Goal: Task Accomplishment & Management: Manage account settings

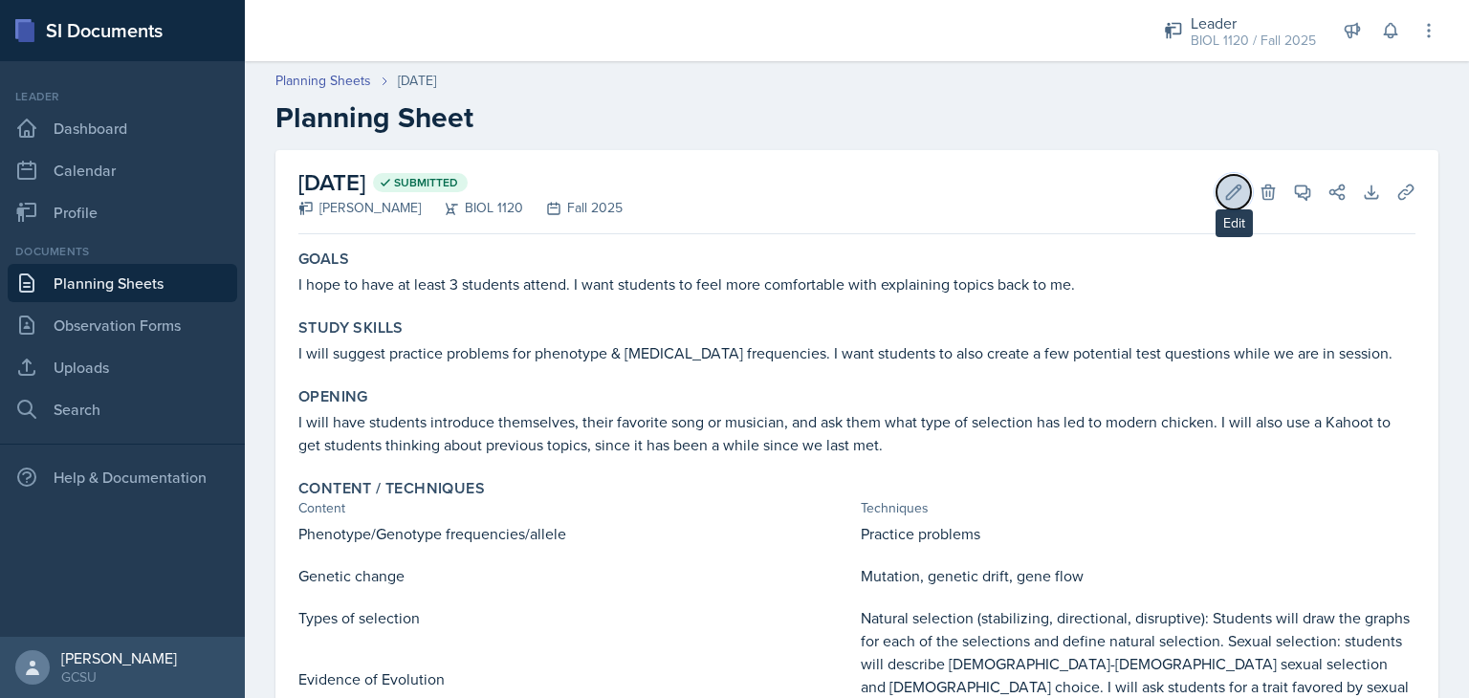
click at [1217, 180] on button "Edit" at bounding box center [1234, 192] width 34 height 34
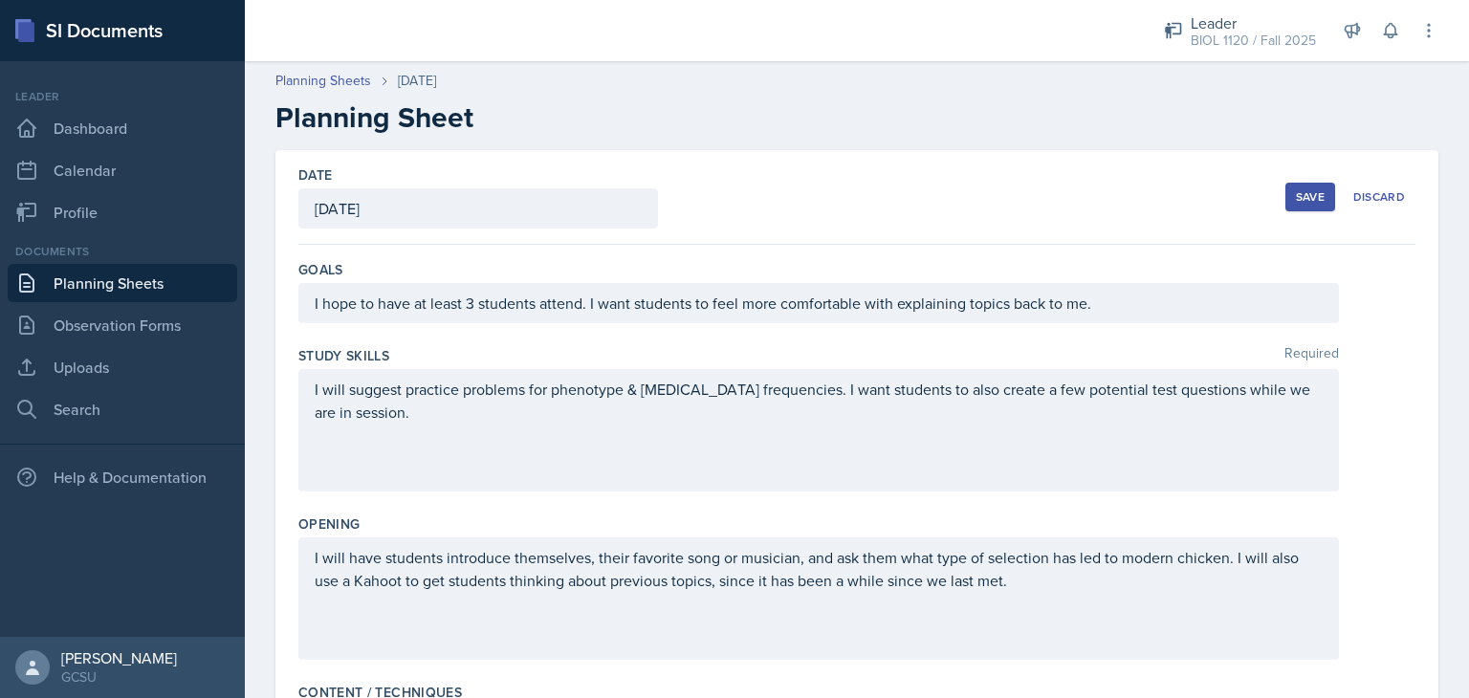
click at [1376, 392] on div "I will suggest practice problems for phenotype & [MEDICAL_DATA] frequencies. I …" at bounding box center [856, 430] width 1117 height 122
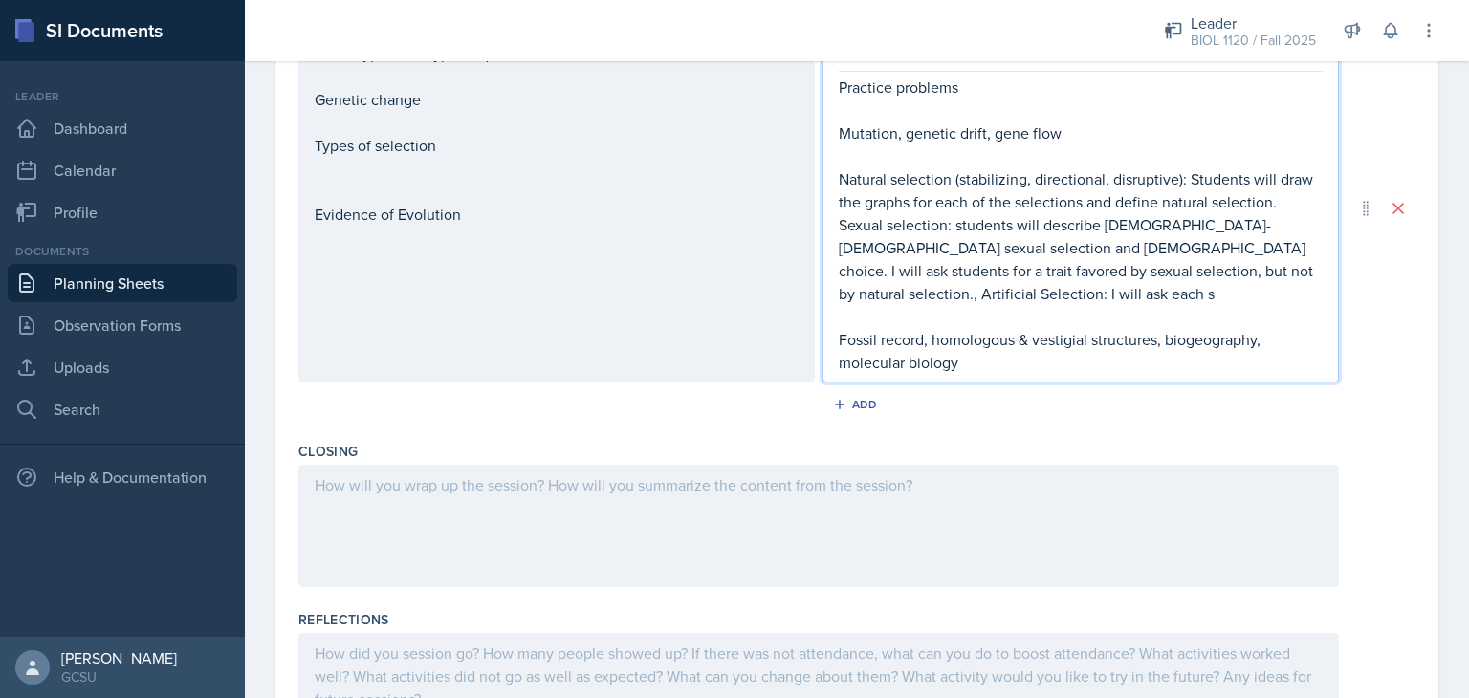
scroll to position [725, 0]
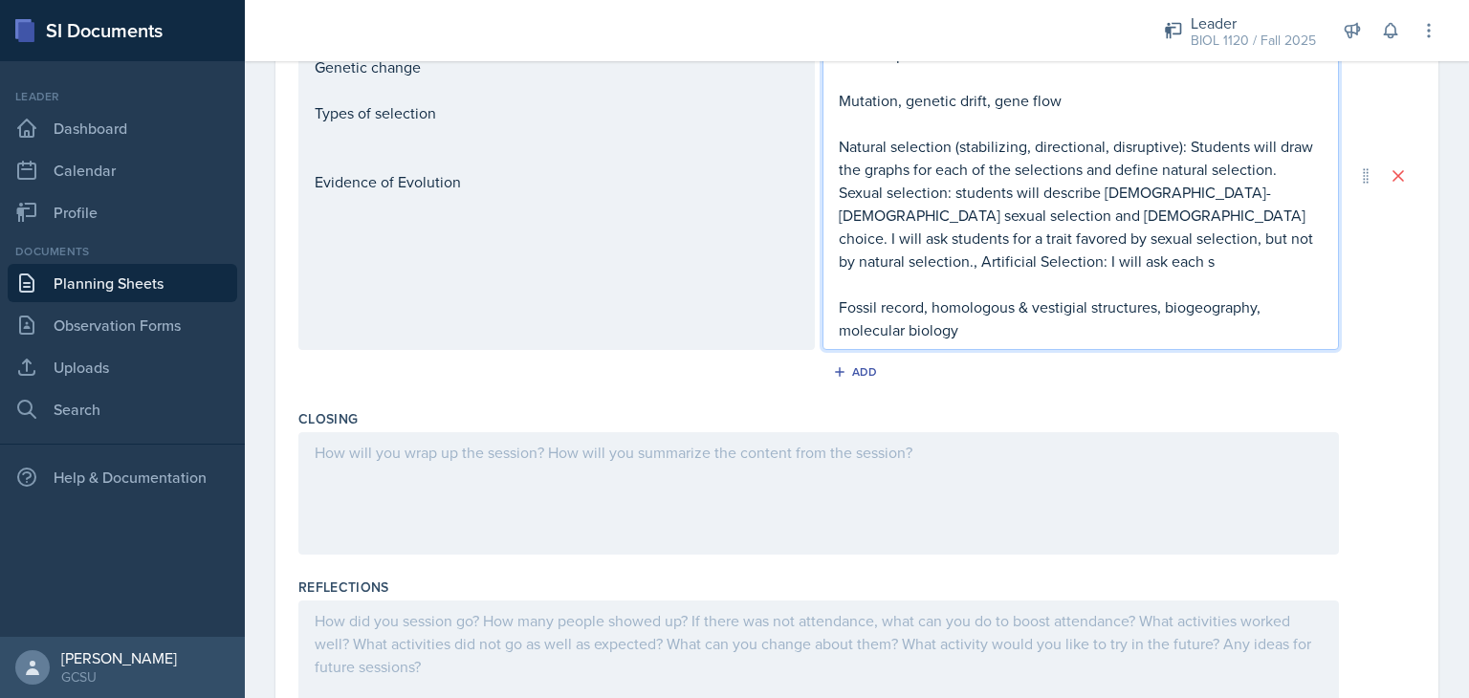
click at [1261, 239] on p "Natural selection (stabilizing, directional, disruptive): Students will draw th…" at bounding box center [1081, 204] width 484 height 138
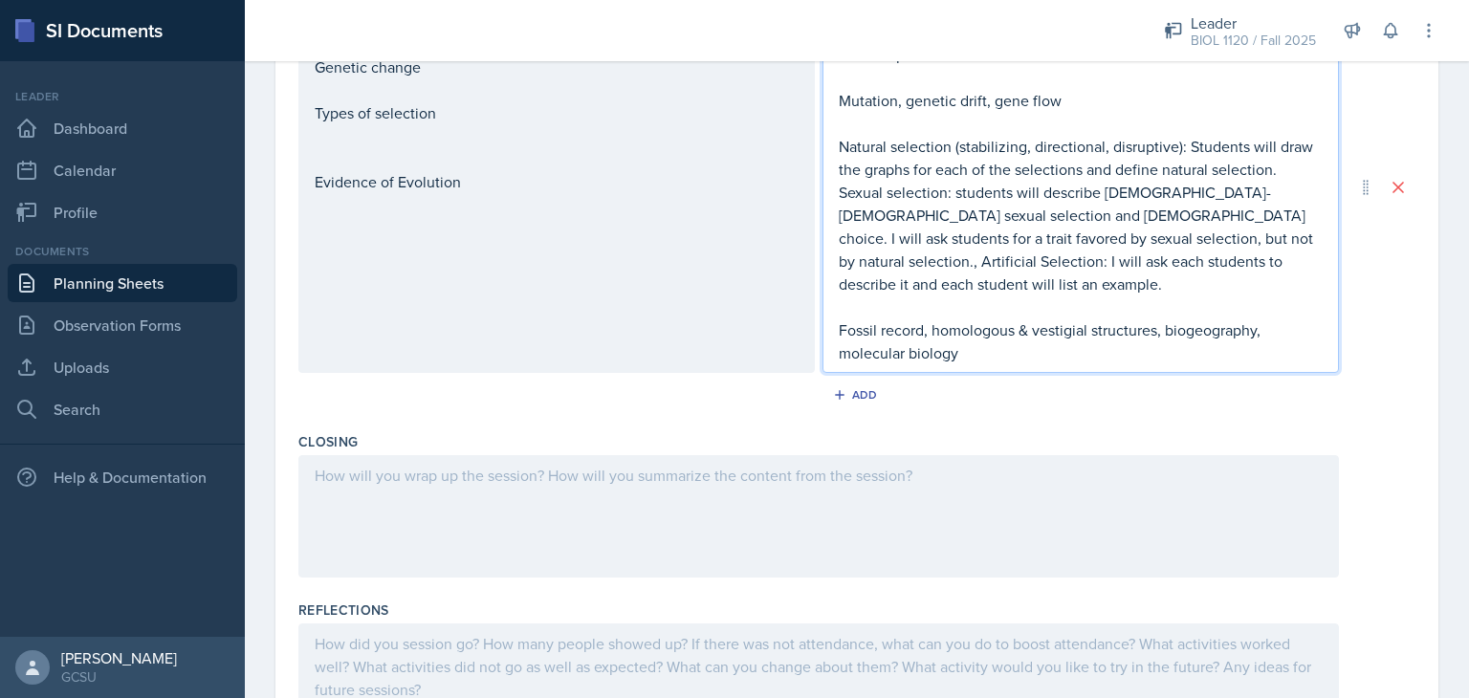
click at [531, 154] on div "Phenotype/Genotype frequencies/allele Genetic change Types of selection Evidenc…" at bounding box center [557, 102] width 484 height 184
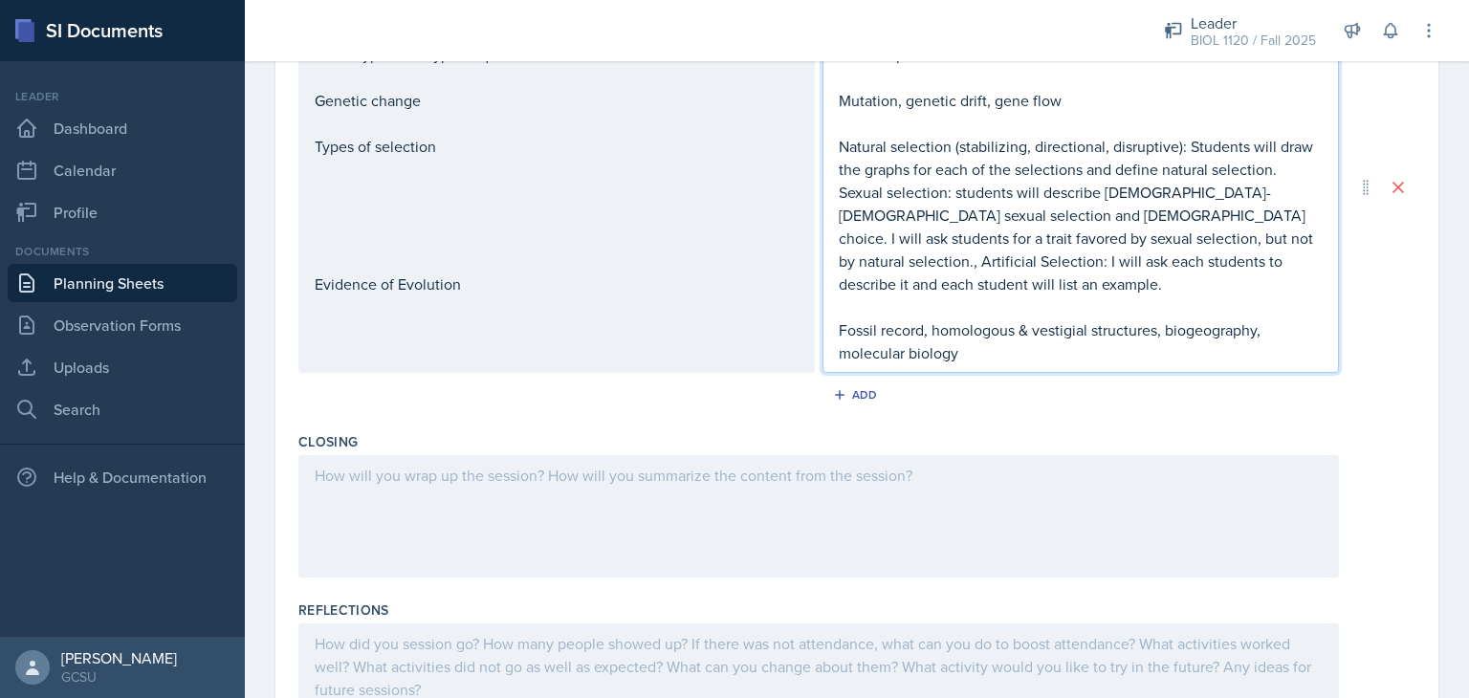
click at [1006, 319] on p "Fossil record, homologous & vestigial structures, biogeography, molecular biolo…" at bounding box center [1081, 342] width 484 height 46
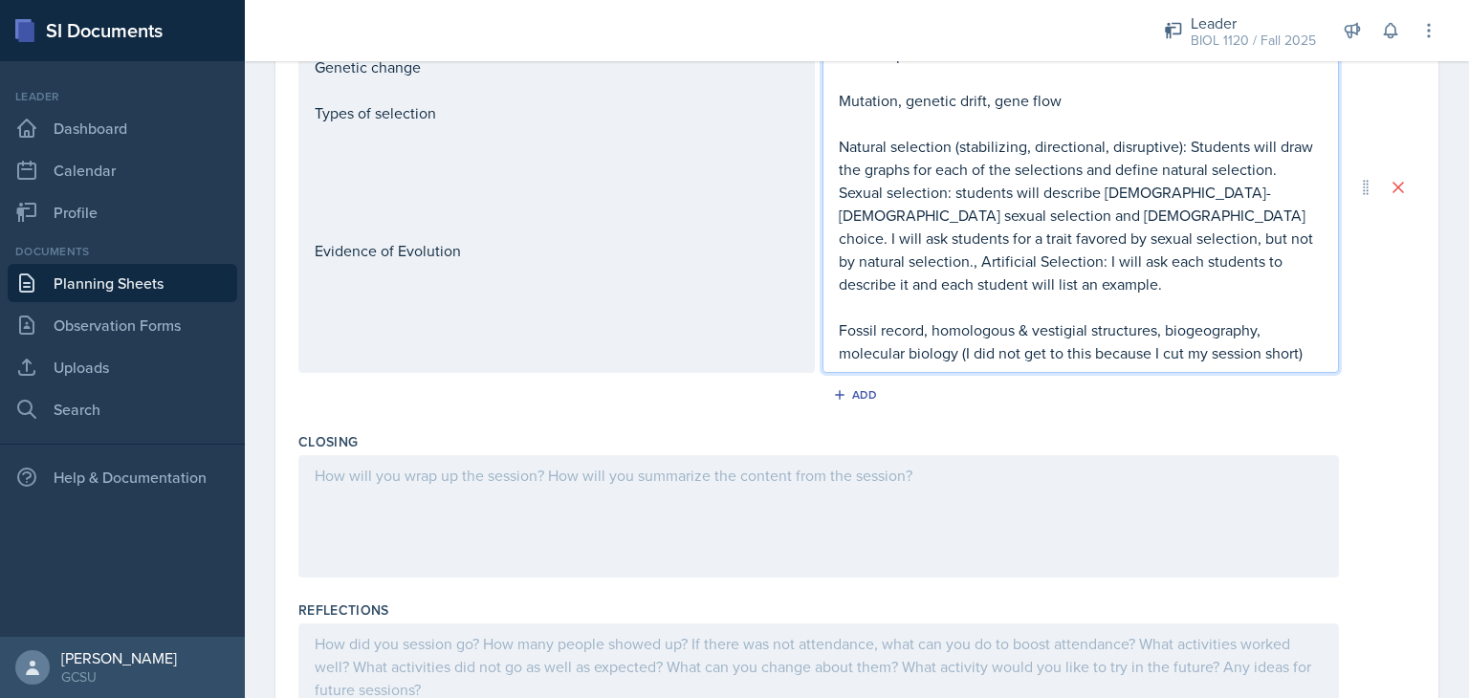
click at [762, 390] on div "Add" at bounding box center [856, 399] width 1117 height 36
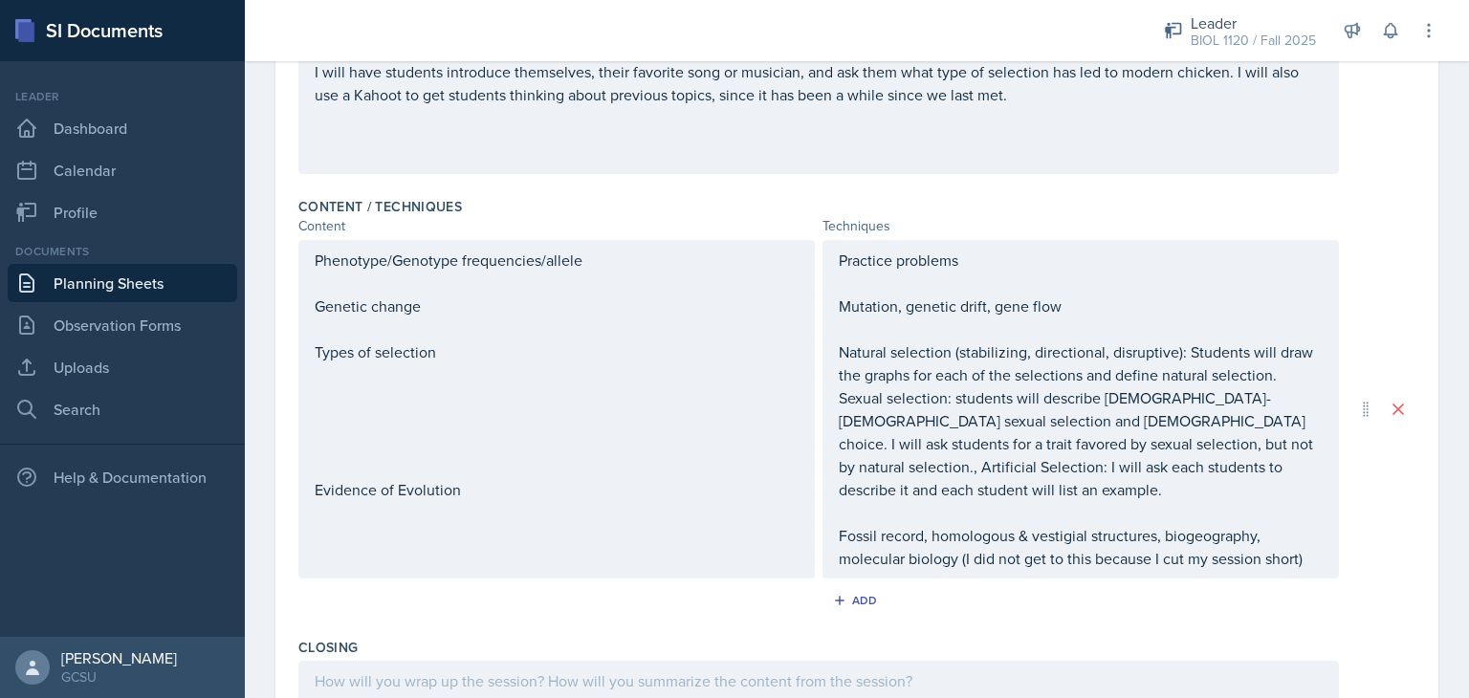
scroll to position [496, 0]
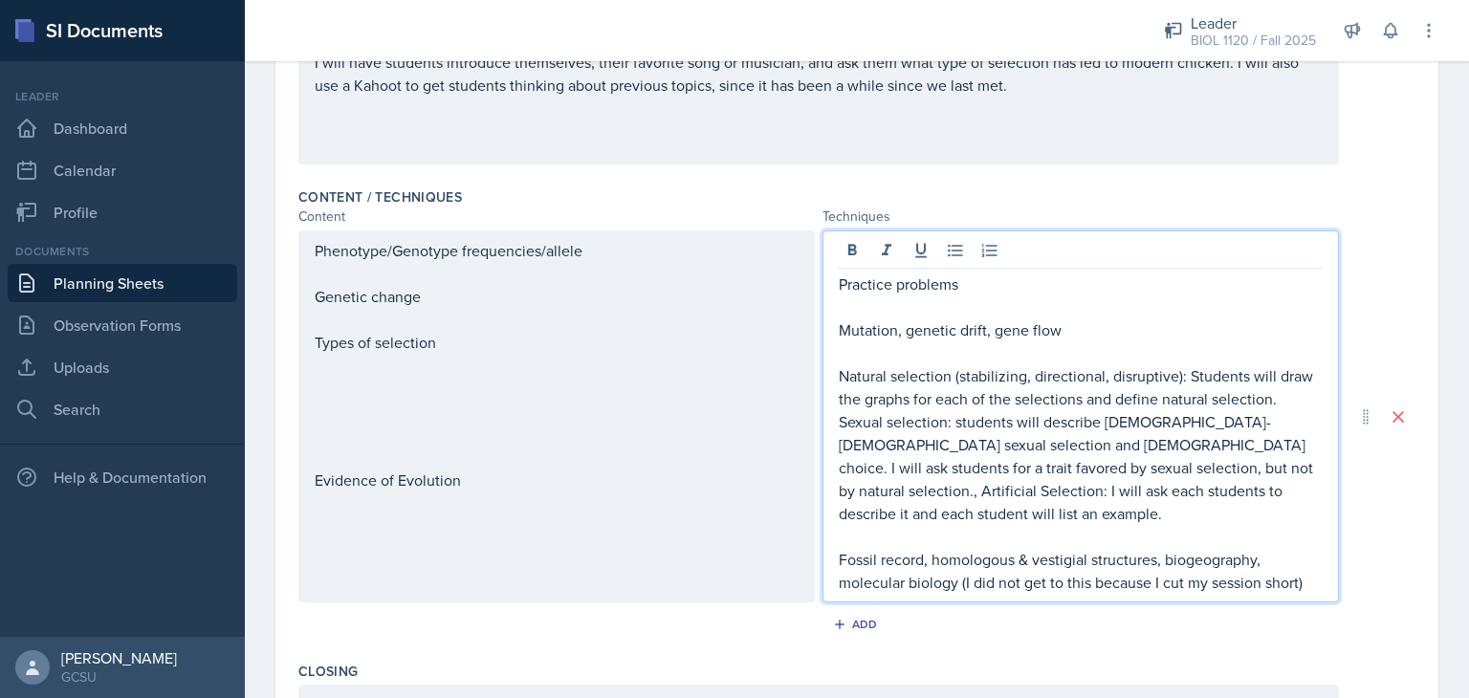
click at [1094, 290] on div "Practice problems Mutation, genetic drift, gene flow Natural selection (stabili…" at bounding box center [1081, 433] width 484 height 321
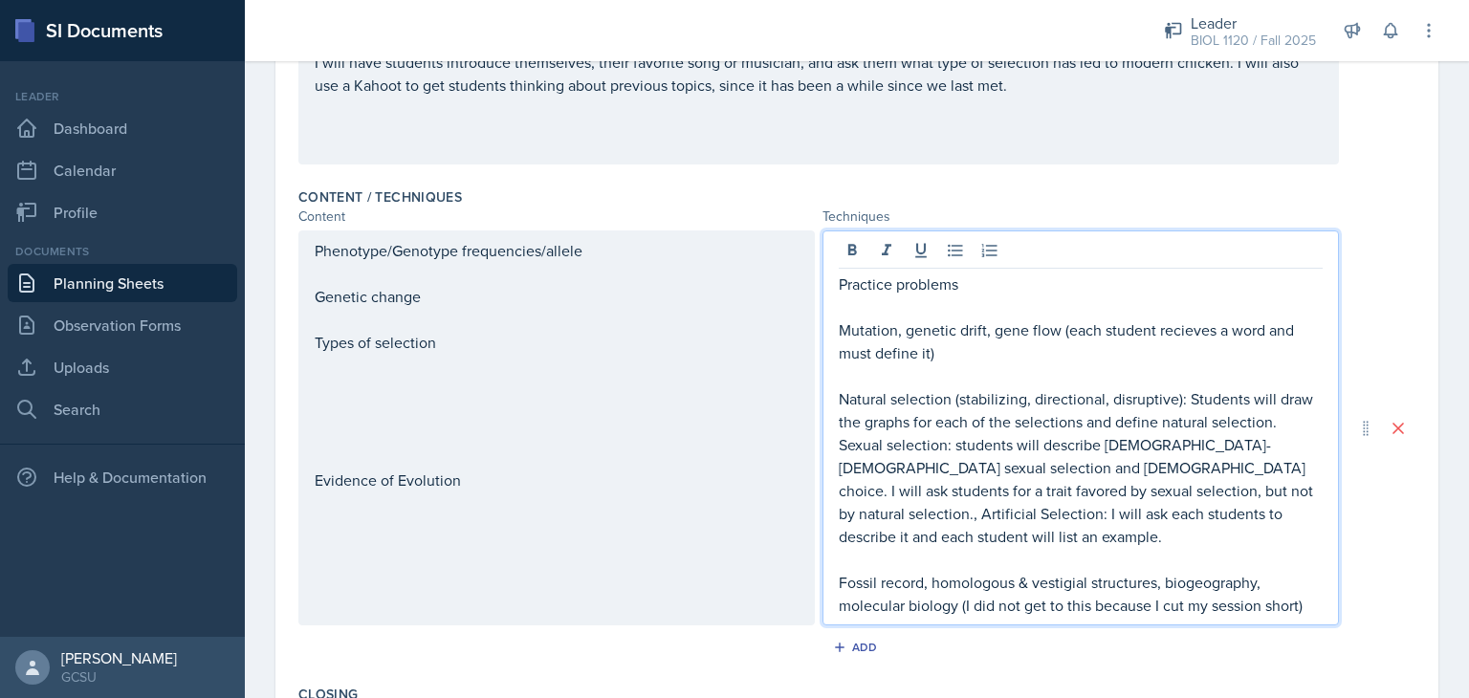
click at [1182, 327] on p "Mutation, genetic drift, gene flow (each student recieves a word and must defin…" at bounding box center [1081, 342] width 484 height 46
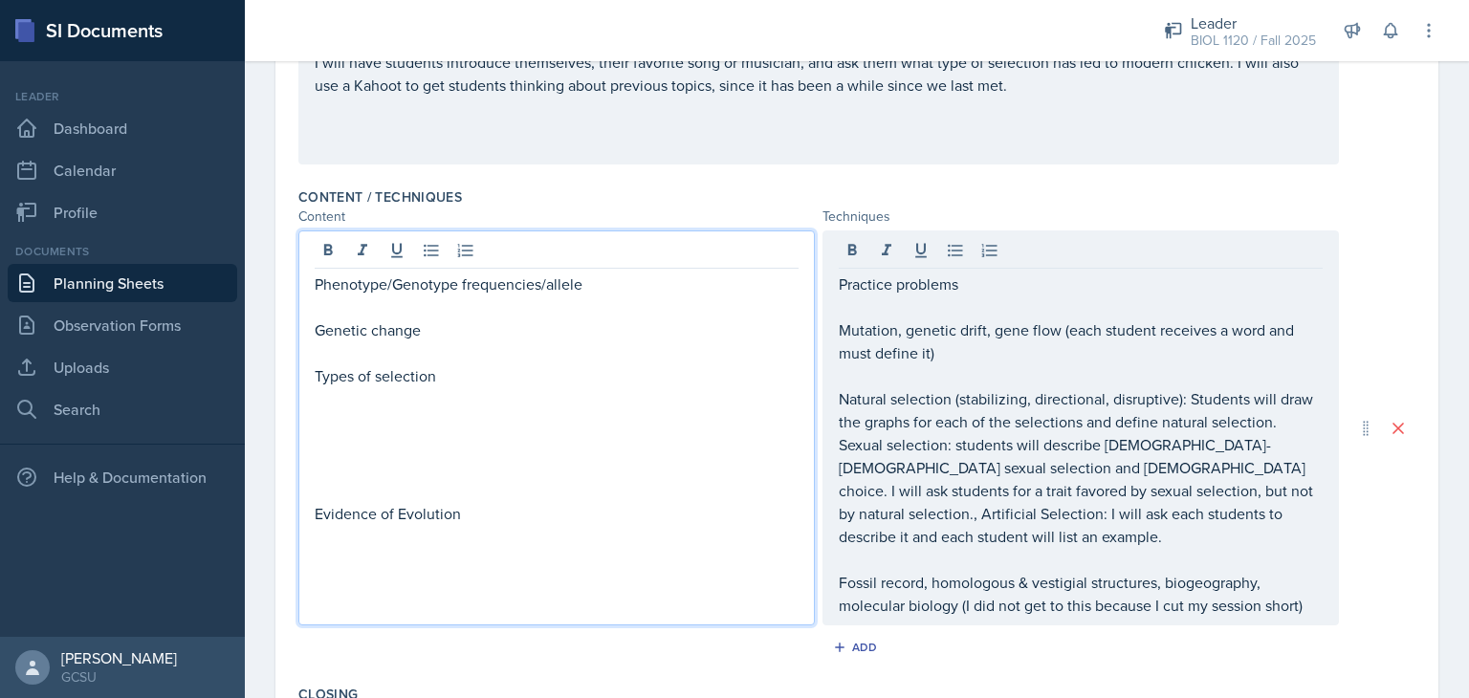
click at [727, 391] on div "Phenotype/Genotype frequencies/allele Genetic change Types of selection Evidenc…" at bounding box center [557, 399] width 484 height 253
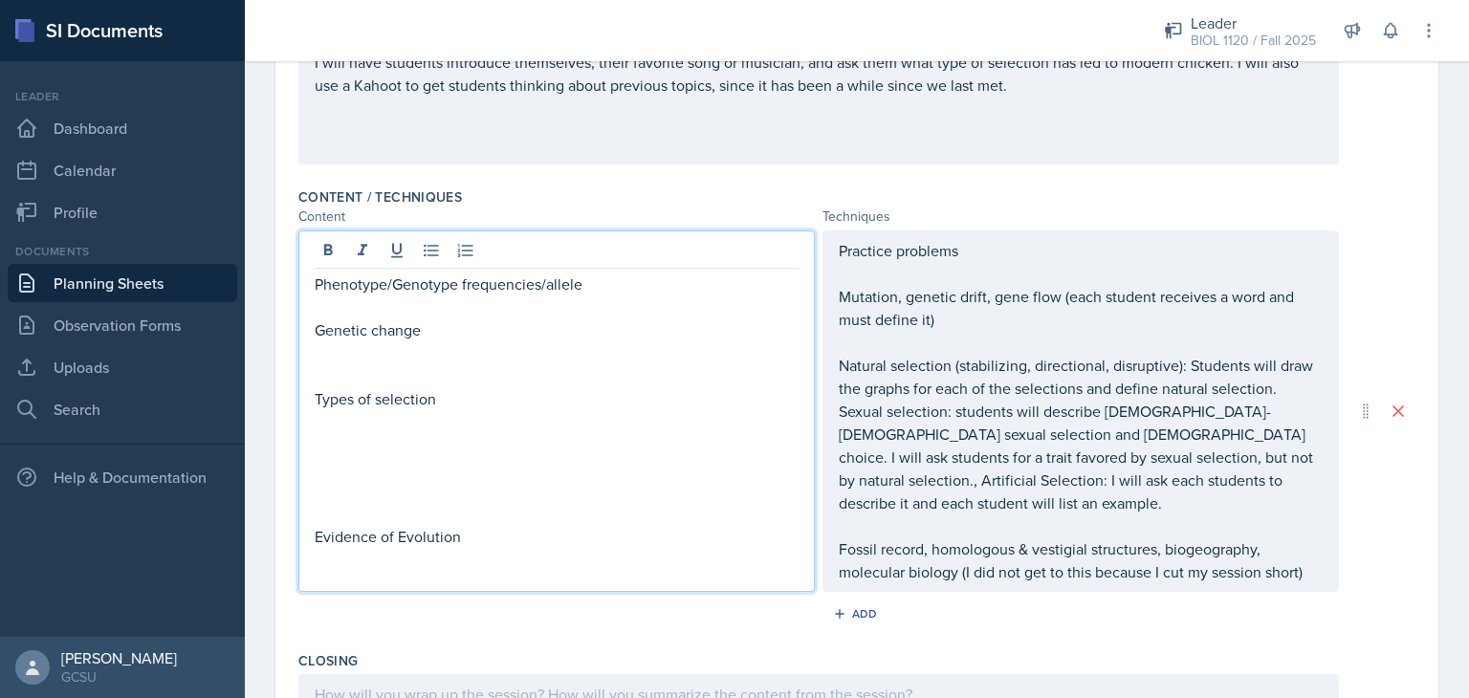
click at [1062, 182] on div "Content / Techniques Content Techniques Phenotype/Genotype frequencies/allele G…" at bounding box center [856, 412] width 1117 height 464
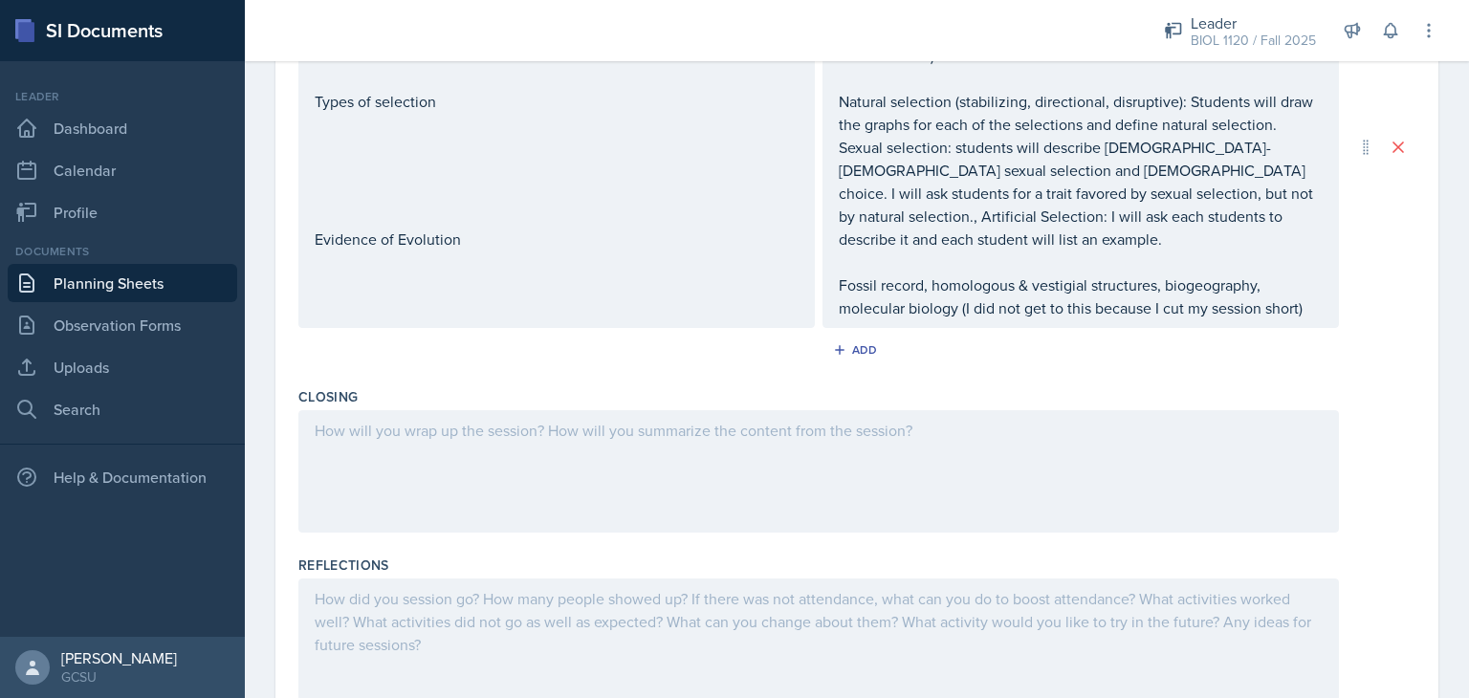
scroll to position [815, 0]
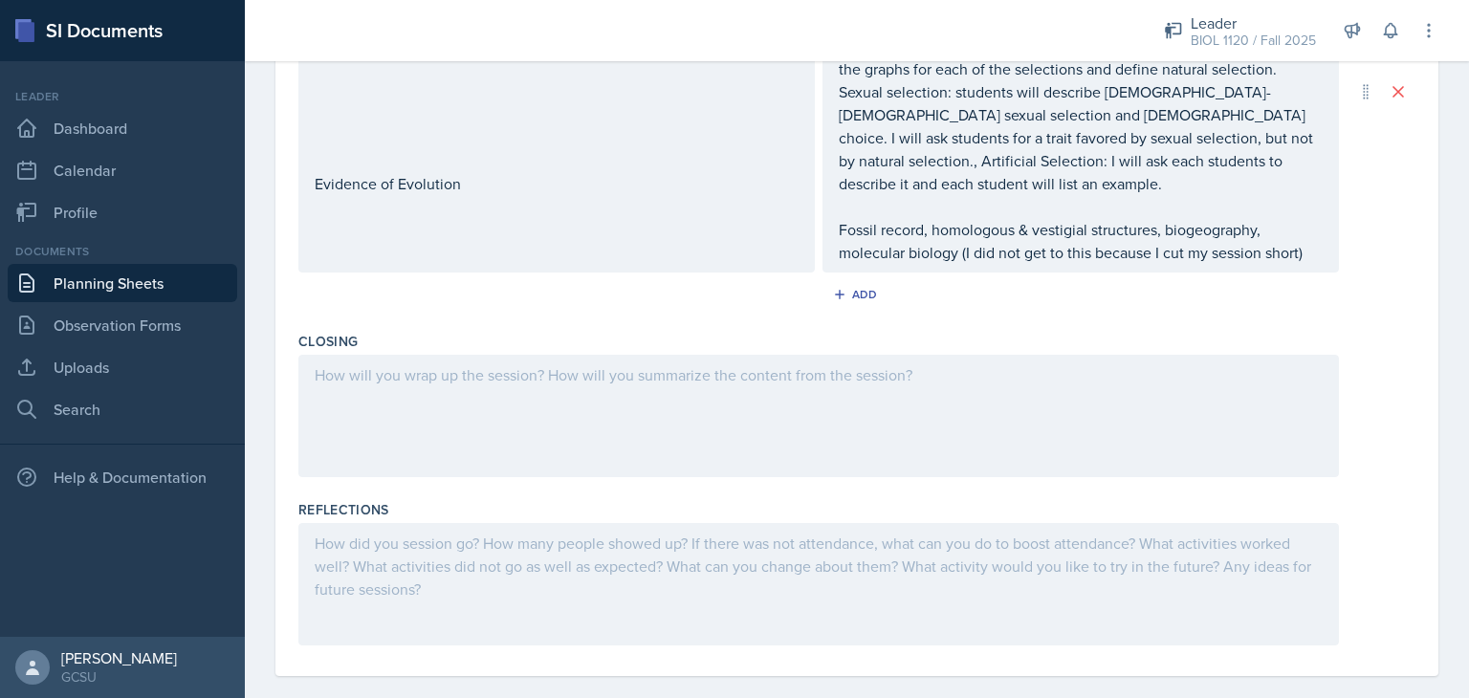
click at [886, 414] on div at bounding box center [818, 416] width 1041 height 122
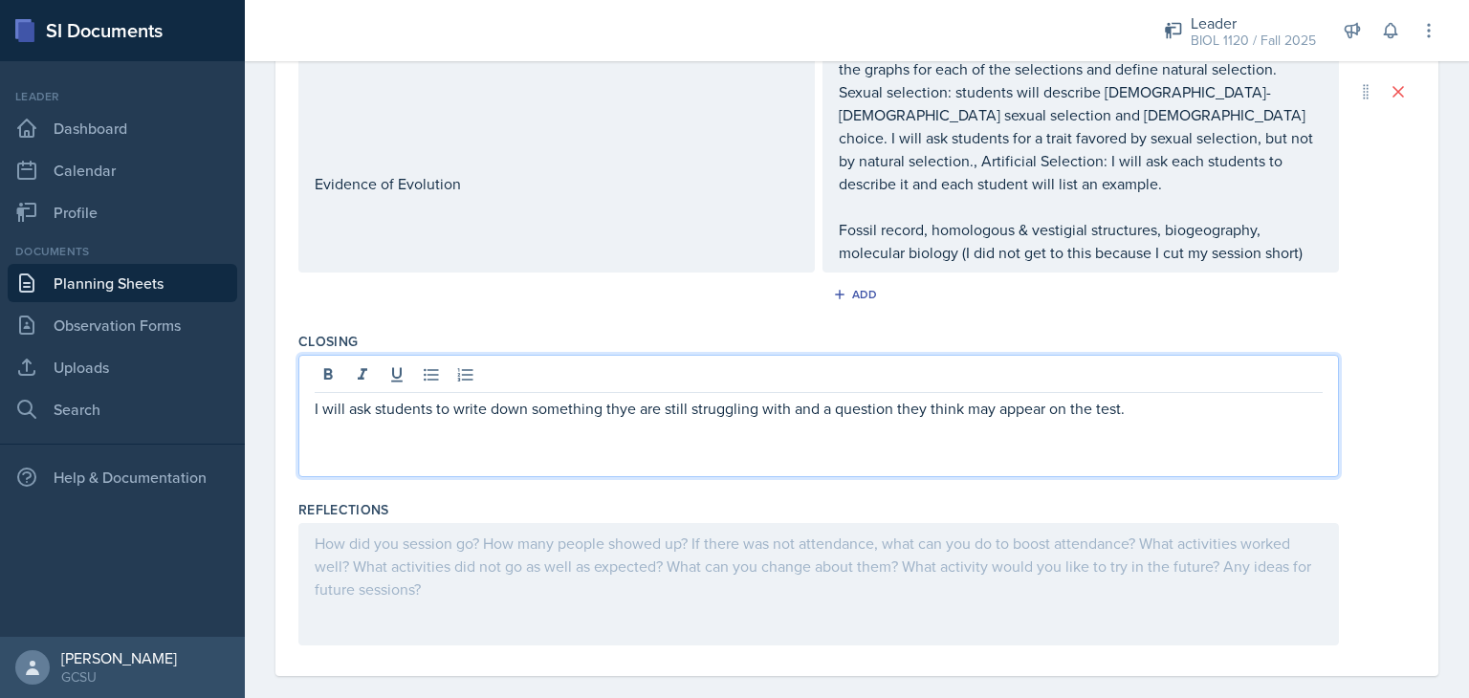
click at [799, 493] on div "Reflections" at bounding box center [856, 577] width 1117 height 168
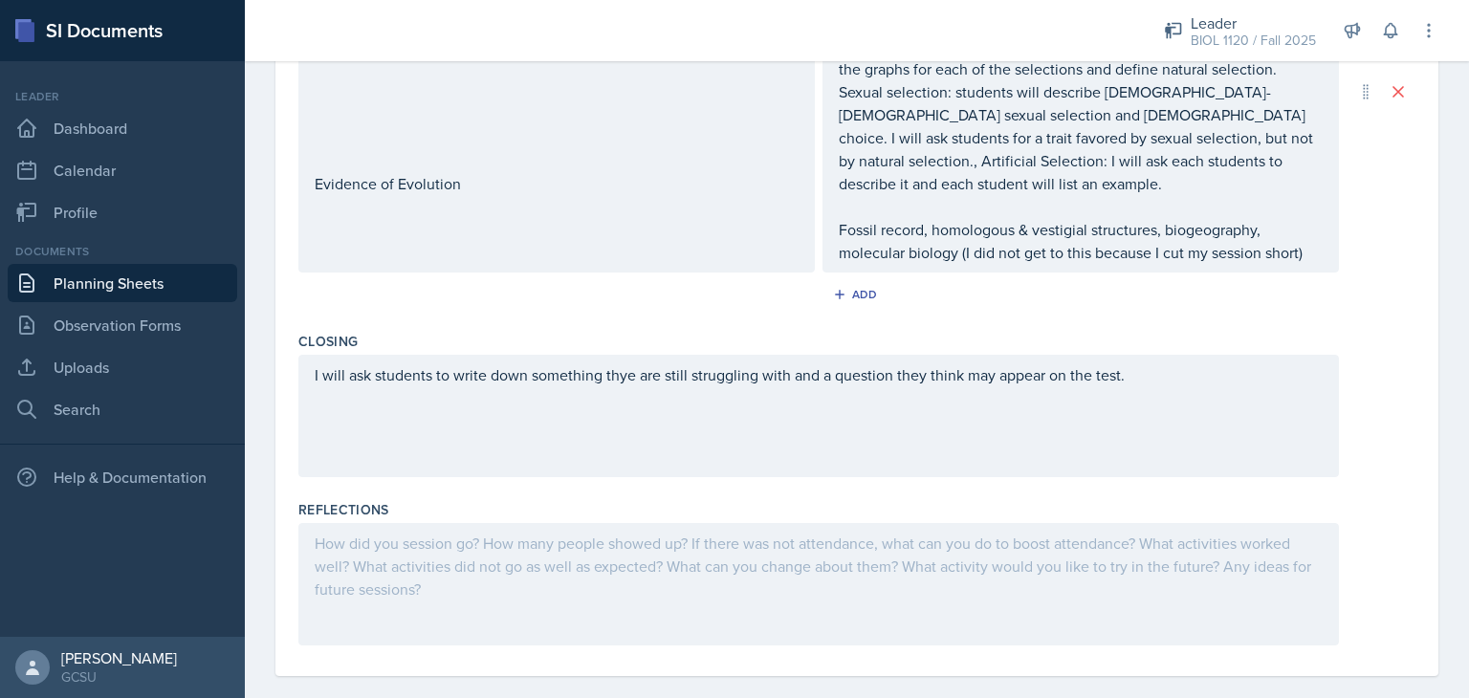
click at [1453, 432] on div "Date [DATE] [DATE] 31 1 2 3 4 5 6 7 8 9 10 11 12 13 14 15 16 17 18 19 20 21 22 …" at bounding box center [857, 28] width 1225 height 1387
click at [989, 523] on div at bounding box center [818, 584] width 1041 height 122
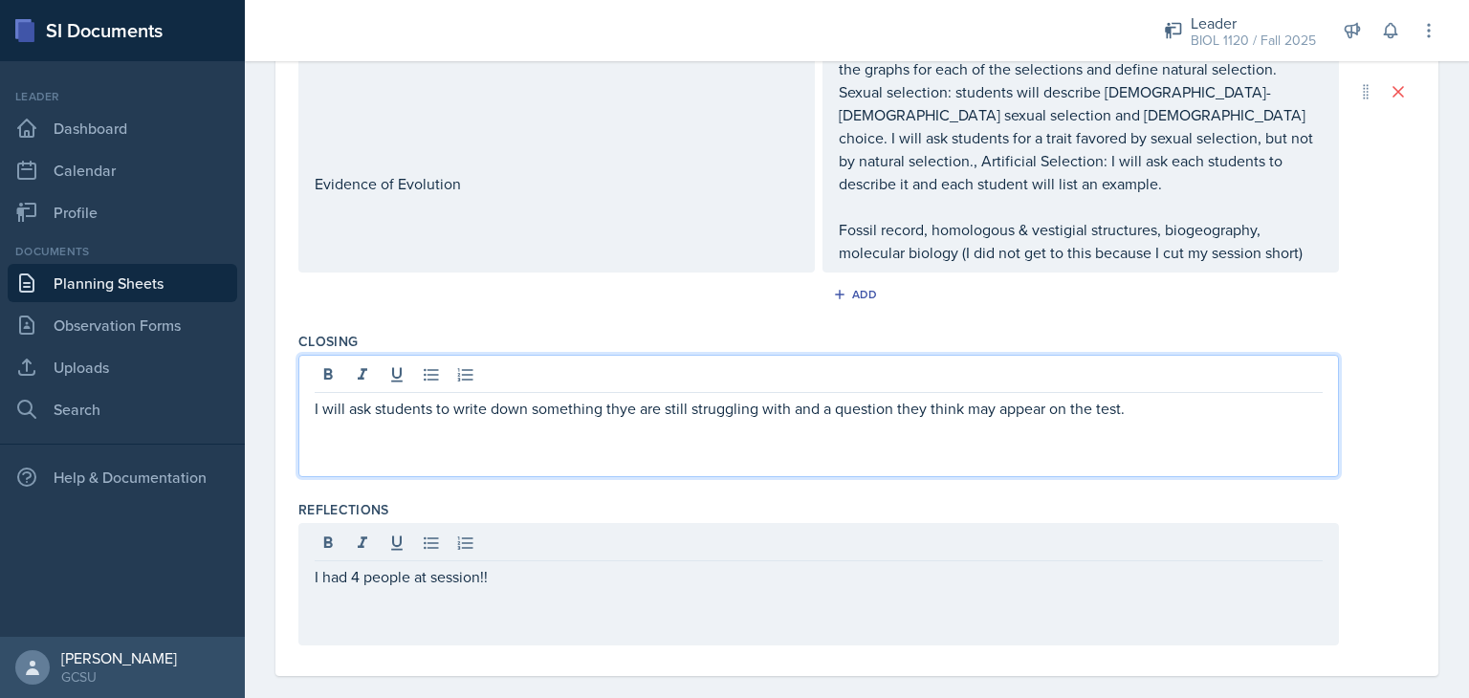
click at [619, 357] on div "I will ask students to write down something thye are still struggling with and …" at bounding box center [818, 416] width 1041 height 122
click at [619, 362] on div at bounding box center [819, 378] width 1008 height 32
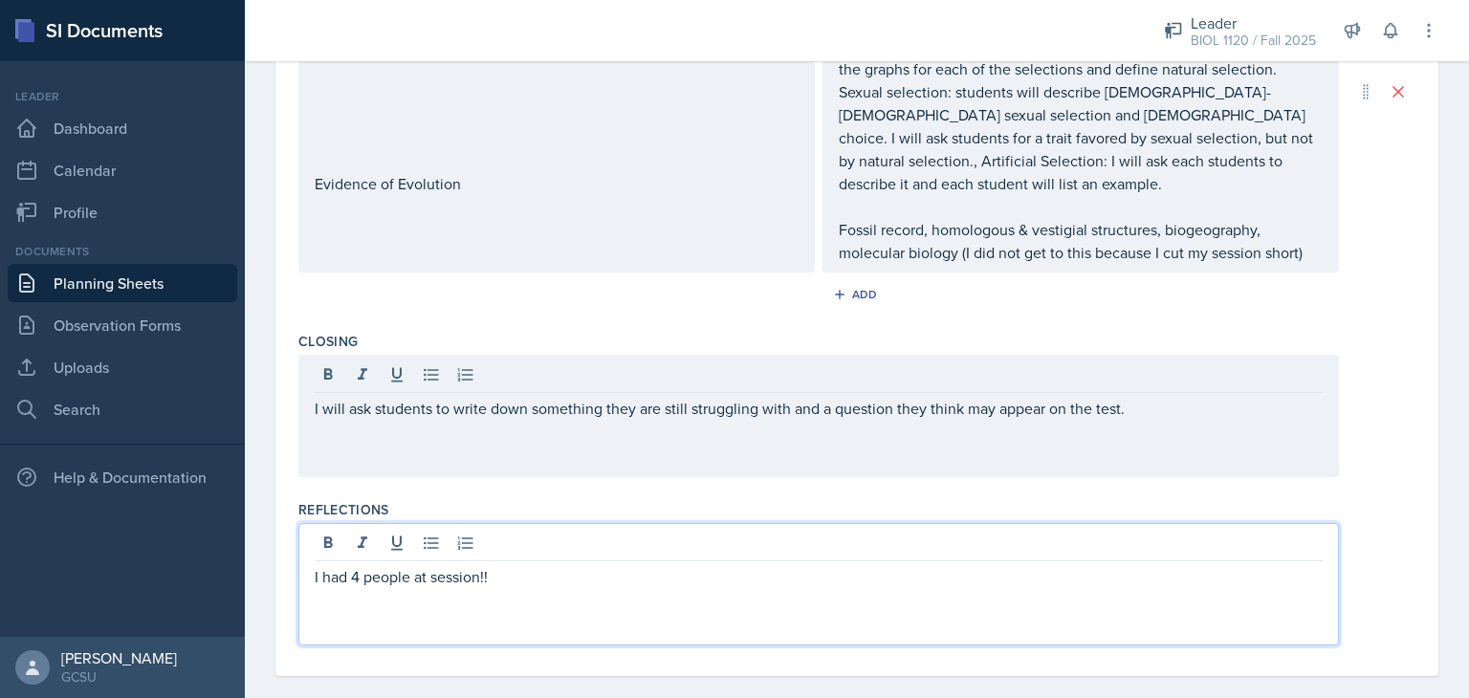
click at [556, 523] on div "I had 4 people at session!!" at bounding box center [818, 584] width 1041 height 122
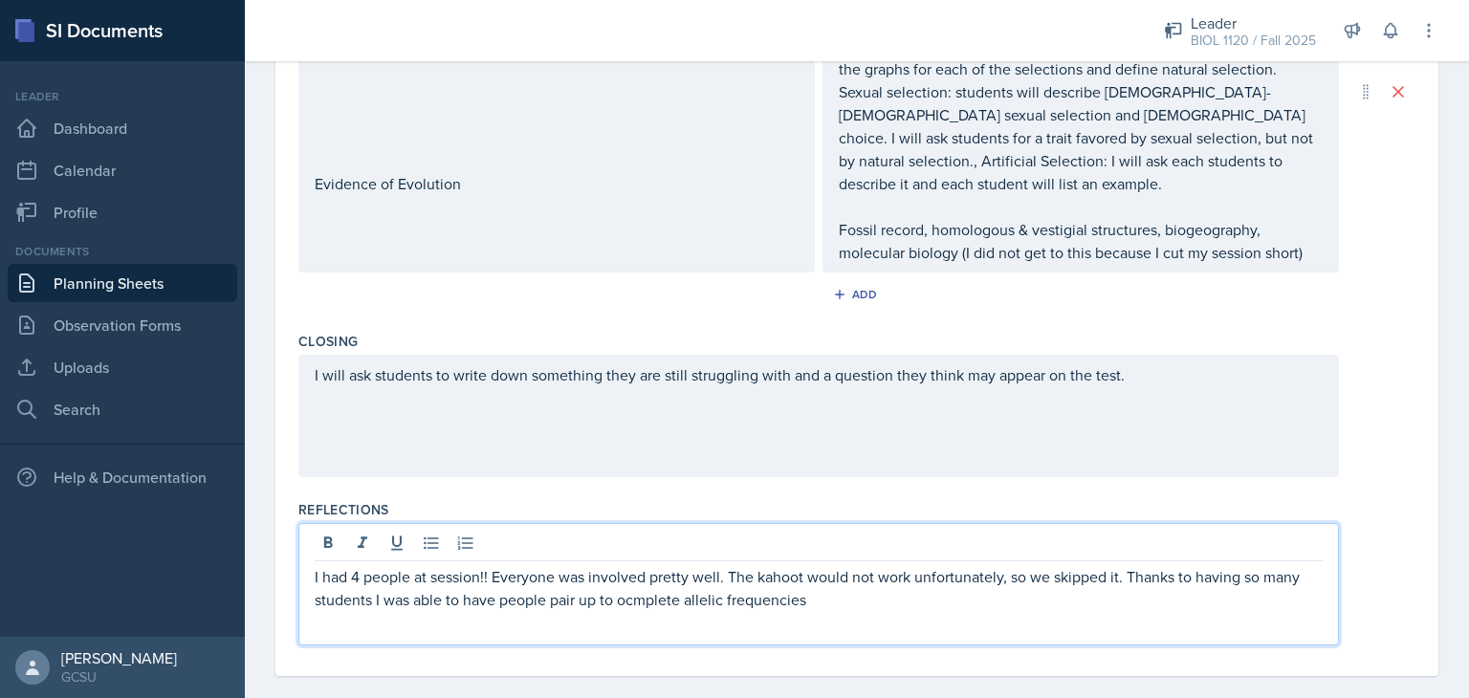
click at [652, 579] on p "I had 4 people at session!! Everyone was involved pretty well. The kahoot would…" at bounding box center [819, 588] width 1008 height 46
click at [833, 578] on p "I had 4 people at session!! Everyone was involved pretty well. The kahoot would…" at bounding box center [819, 588] width 1008 height 46
click at [914, 585] on p "I had 4 people at session!! Everyone was involved pretty well. The kahoot would…" at bounding box center [819, 588] width 1008 height 46
click at [1207, 571] on p "I had 4 people at session!! Everyone was involved pretty well. The kahoot would…" at bounding box center [819, 588] width 1008 height 46
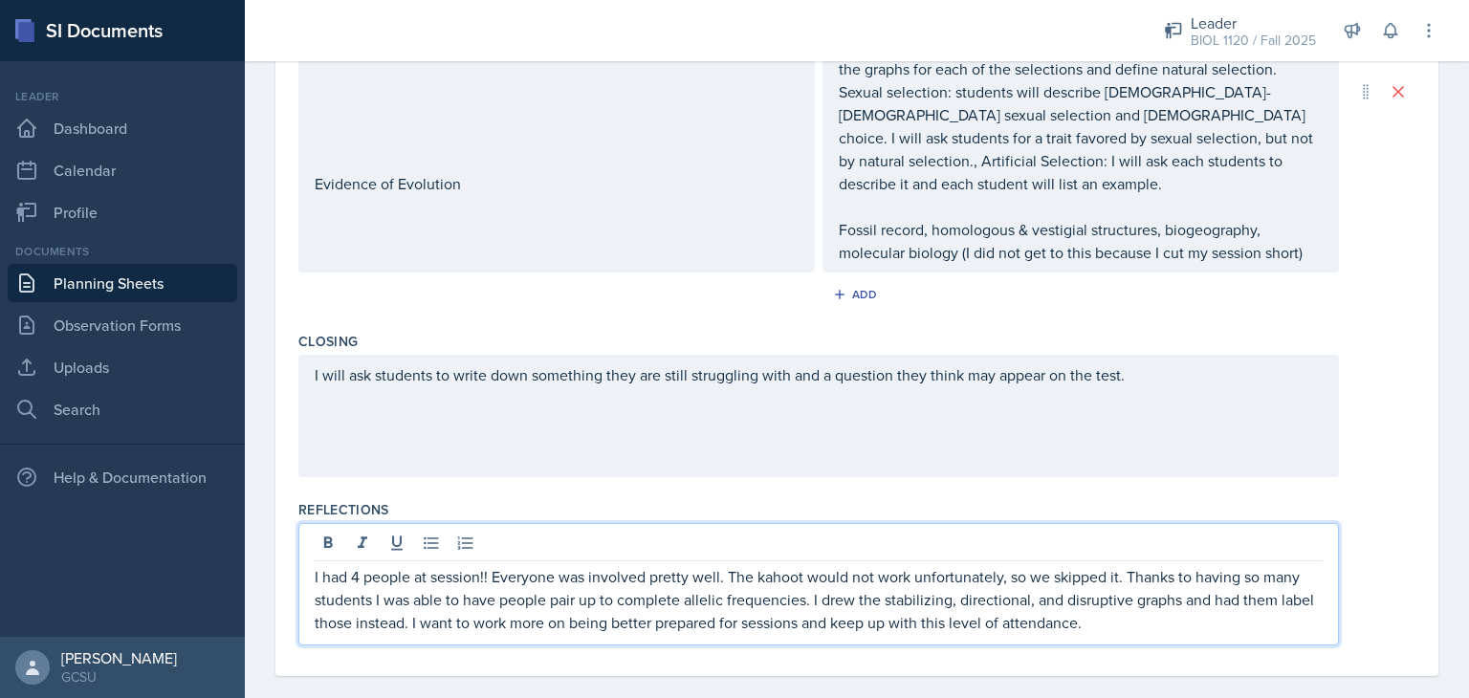
click at [1378, 523] on div "I had 4 people at session!! Everyone was involved pretty well. The kahoot would…" at bounding box center [856, 584] width 1117 height 122
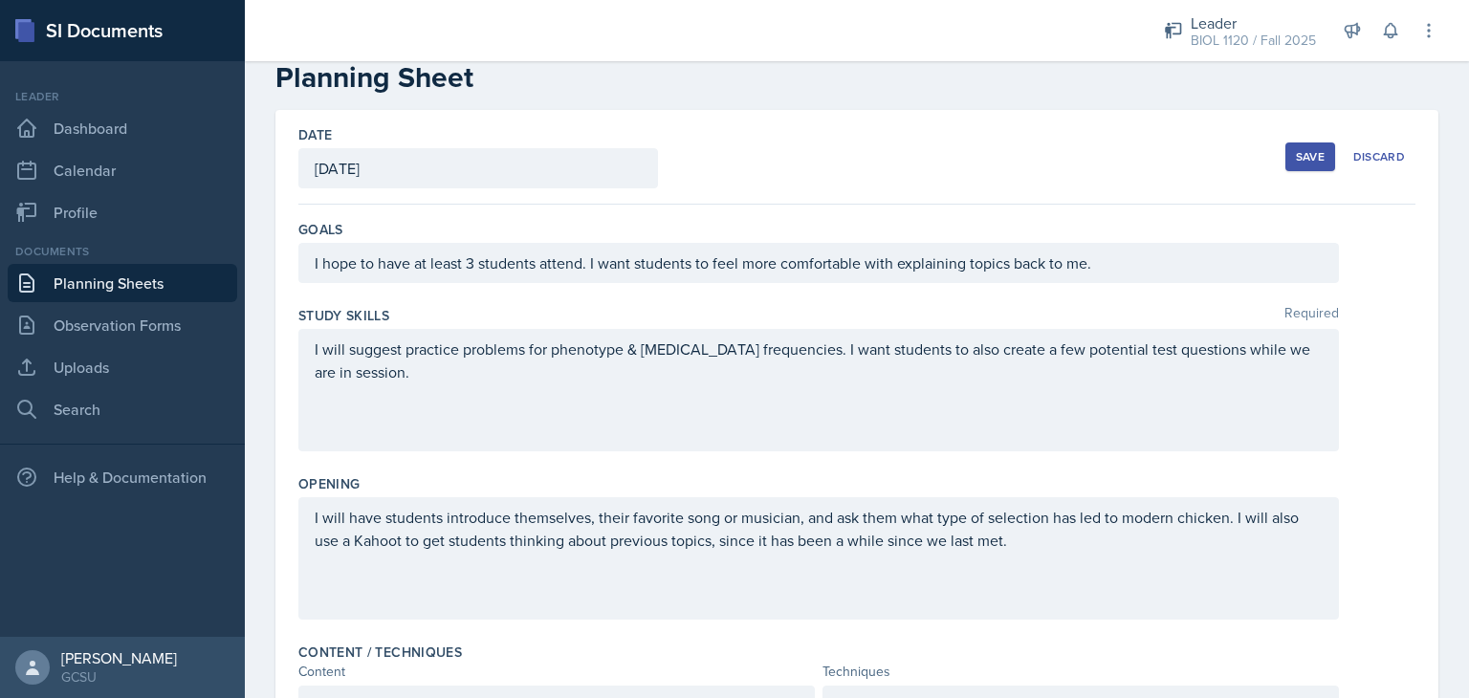
scroll to position [0, 0]
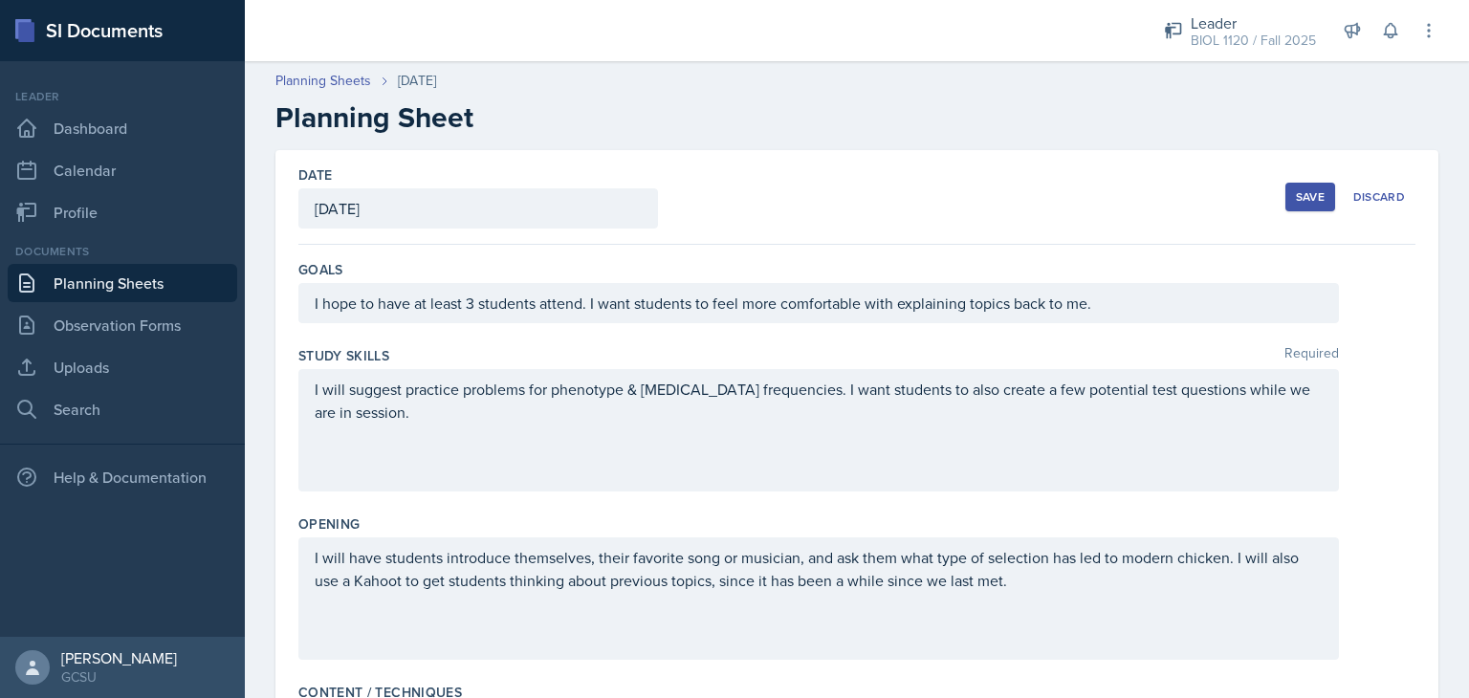
click at [1296, 209] on button "Save" at bounding box center [1311, 197] width 50 height 29
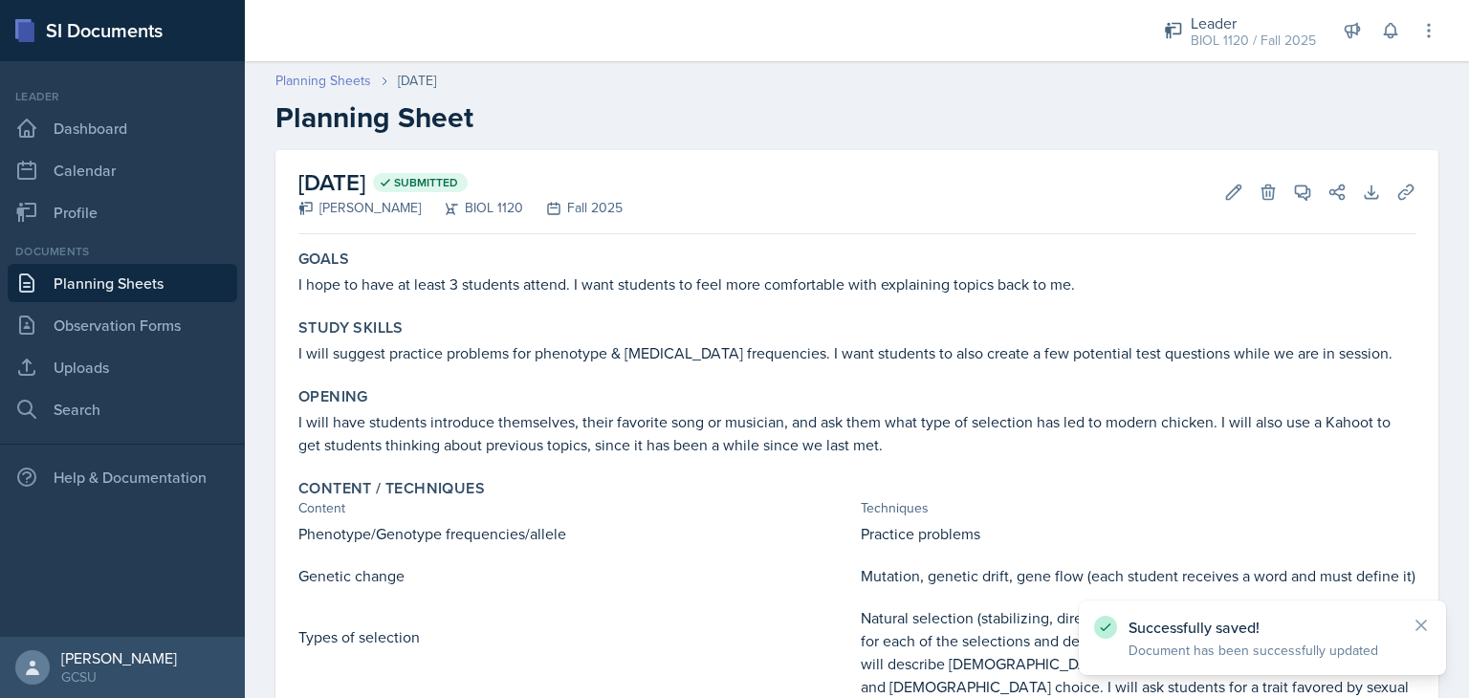
click at [333, 77] on link "Planning Sheets" at bounding box center [324, 81] width 96 height 20
